Goal: Task Accomplishment & Management: Manage account settings

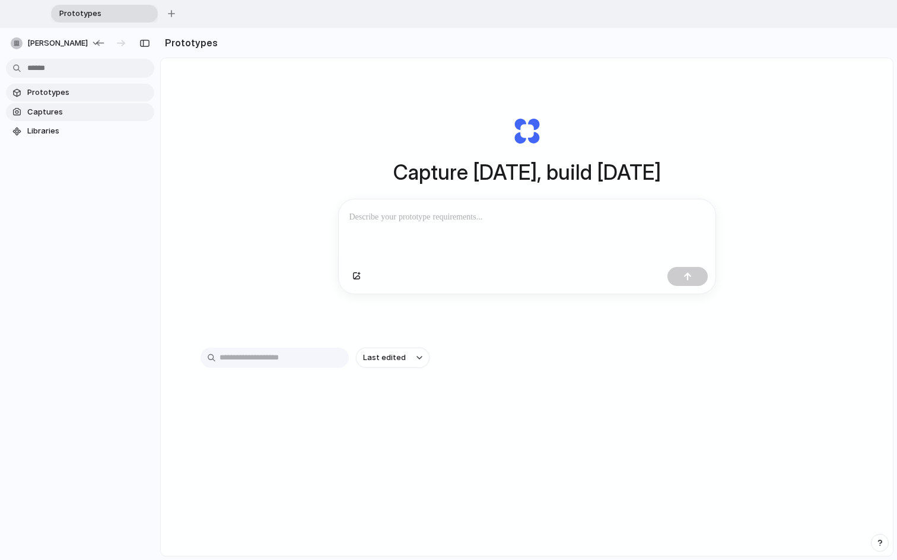
click at [100, 107] on span "Captures" at bounding box center [88, 112] width 122 height 12
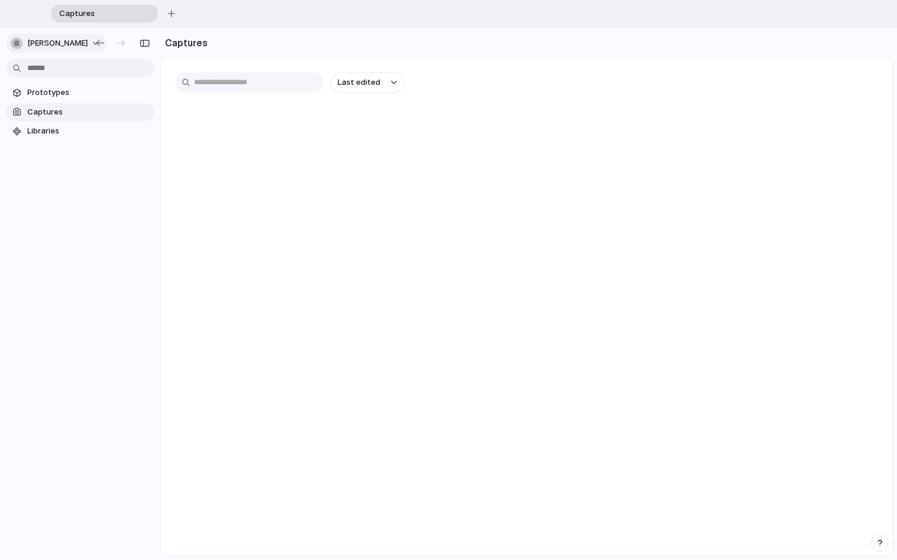
click at [34, 44] on span "[PERSON_NAME]" at bounding box center [57, 43] width 61 height 12
click at [41, 70] on span "Settings" at bounding box center [43, 70] width 33 height 12
click at [38, 42] on span "[PERSON_NAME]" at bounding box center [57, 43] width 61 height 12
click at [42, 66] on span "Settings" at bounding box center [43, 70] width 33 height 12
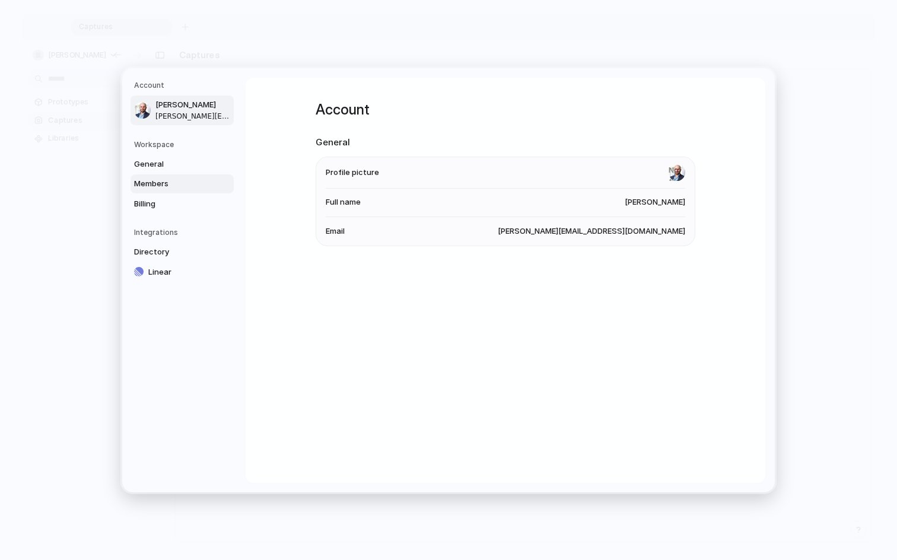
click at [170, 184] on span "Members" at bounding box center [172, 184] width 76 height 12
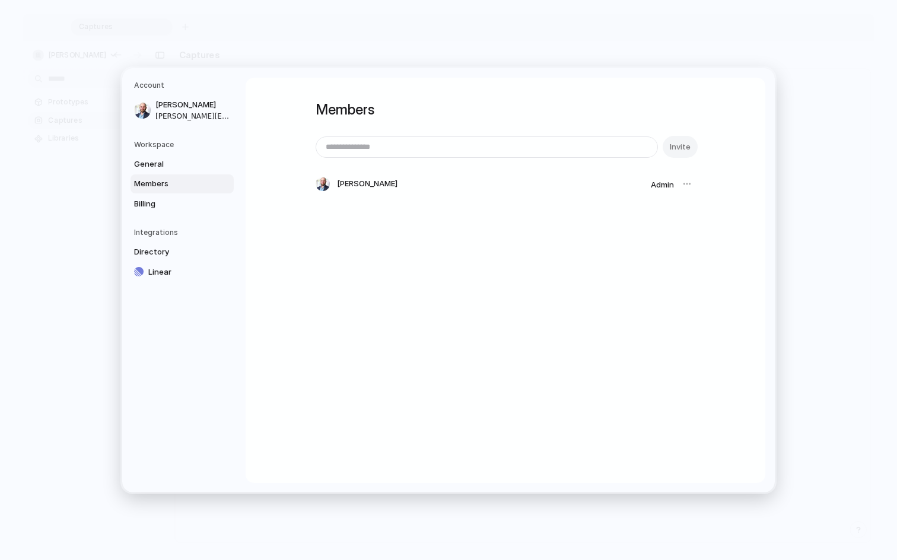
click at [659, 185] on span "Admin" at bounding box center [662, 184] width 23 height 9
click at [685, 182] on div at bounding box center [687, 184] width 17 height 17
click at [555, 135] on div "Members Invite [PERSON_NAME] Admin" at bounding box center [506, 158] width 380 height 161
click at [555, 153] on input "email" at bounding box center [486, 146] width 341 height 20
click at [183, 251] on span "Directory" at bounding box center [172, 252] width 76 height 12
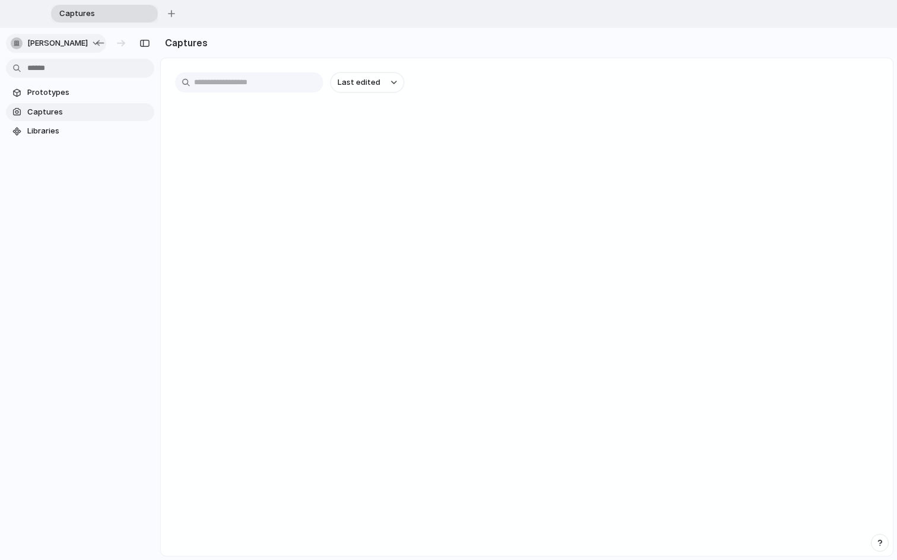
click at [53, 34] on button "[PERSON_NAME]" at bounding box center [56, 43] width 100 height 19
